Goal: Task Accomplishment & Management: Complete application form

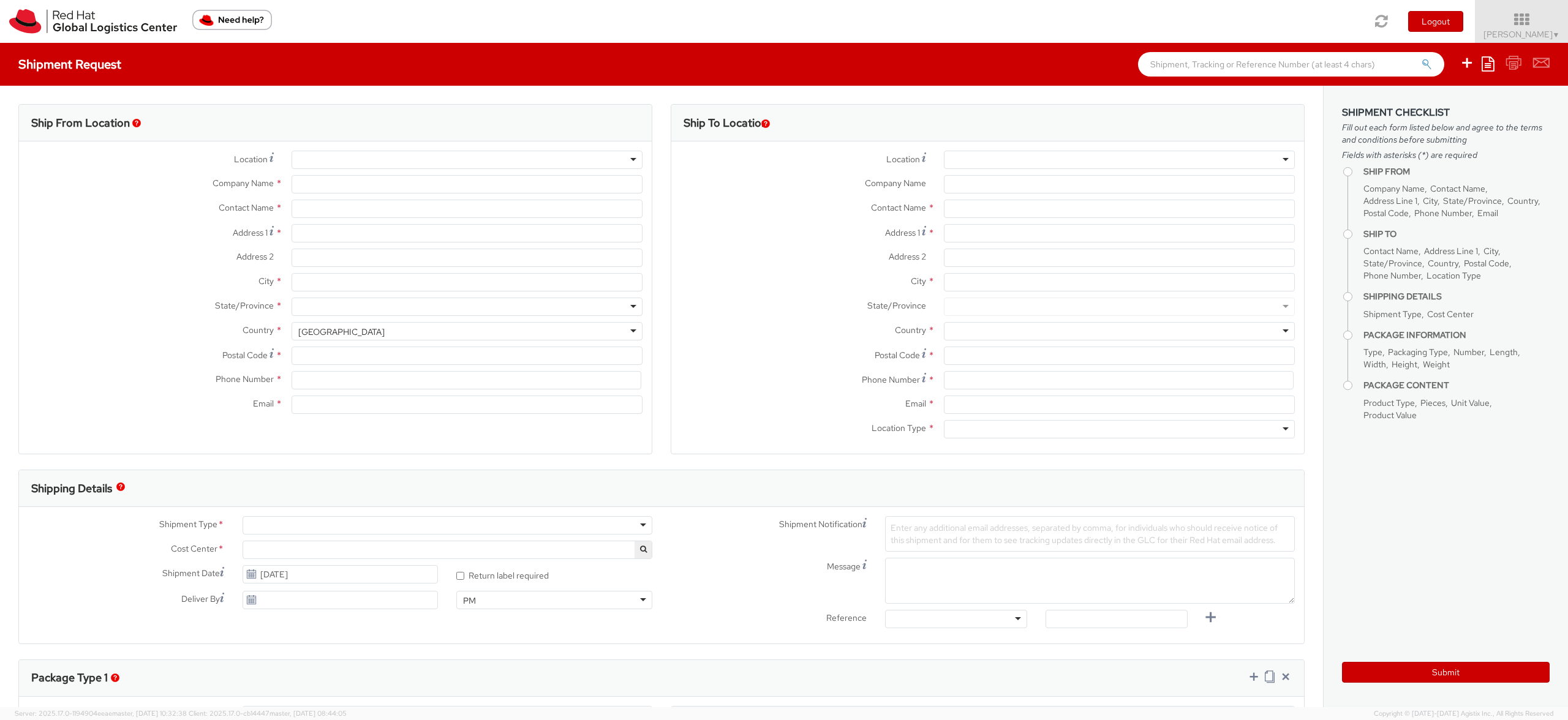
type input "Red Hat de [GEOGRAPHIC_DATA], [GEOGRAPHIC_DATA]"
type input "[PERSON_NAME]"
type input "Ingeniero Butty 240"
type input "Edificio Laminar - 14th Floor"
type input "[GEOGRAPHIC_DATA]"
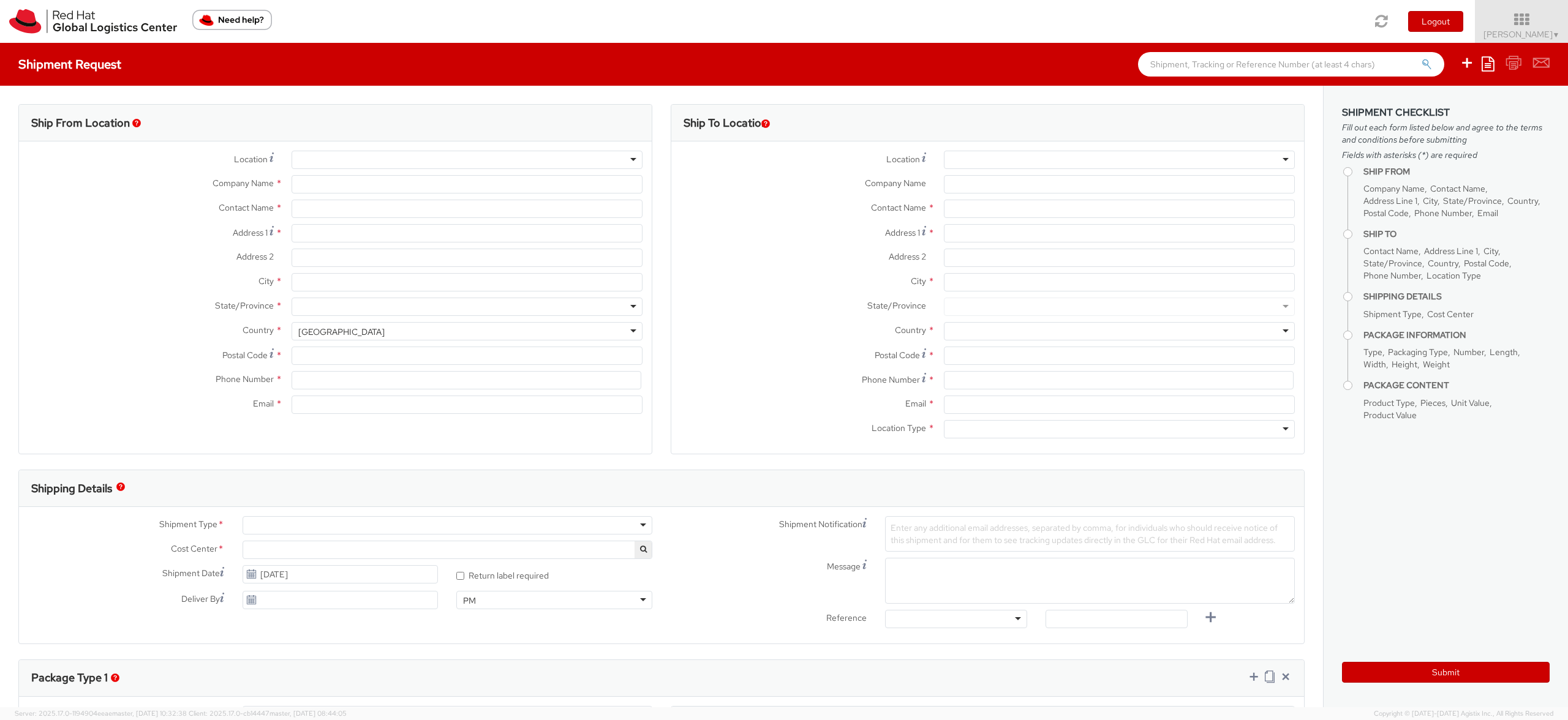
type input "C1001AFB"
type input "541159830408"
type input "[EMAIL_ADDRESS][DOMAIN_NAME]"
select select "CM"
select select "KGS"
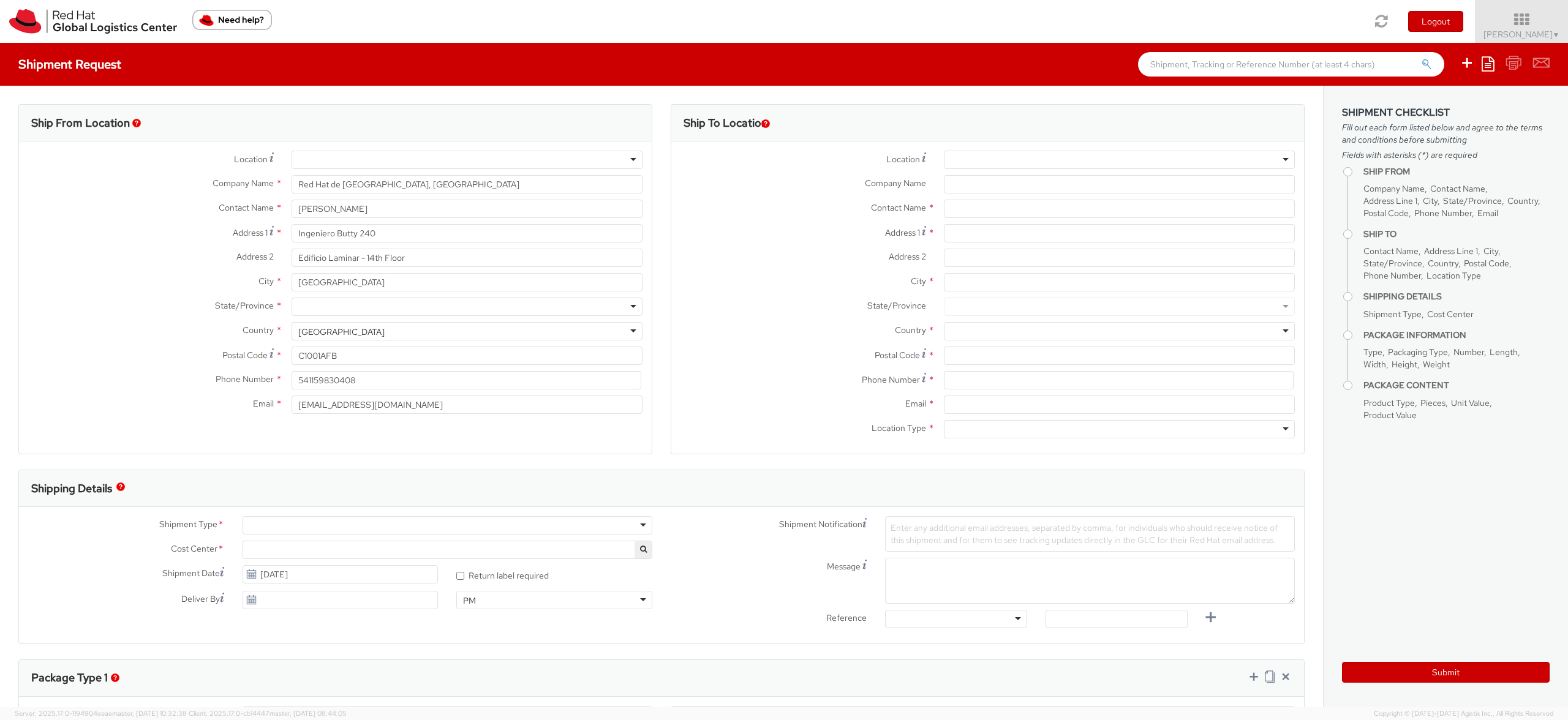
select select "902"
select select
